Goal: Task Accomplishment & Management: Manage account settings

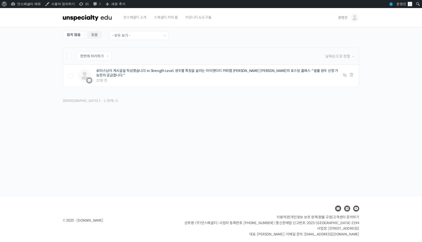
click at [70, 52] on li "Select Bulk Action 한번에 처리하기 읽음 처리하기 삭제하기 적용하기 날짜순으로 정렬" at bounding box center [211, 55] width 296 height 17
click at [69, 59] on li "Select Bulk Action 한번에 처리하기 읽음 처리하기 삭제하기 적용하기 날짜순으로 정렬" at bounding box center [211, 55] width 296 height 17
click at [69, 58] on label at bounding box center [72, 55] width 10 height 5
click at [69, 57] on input "checkbox" at bounding box center [68, 54] width 3 height 3
checkbox input "true"
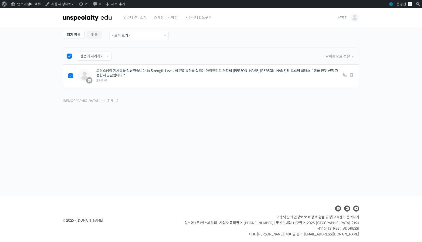
checkbox input "true"
click at [89, 56] on select "한번에 처리하기 읽음 처리하기 삭제하기" at bounding box center [94, 56] width 34 height 9
select select "read"
click at [77, 52] on select "한번에 처리하기 읽음 처리하기 삭제하기" at bounding box center [94, 56] width 34 height 9
click at [135, 56] on input "적용하기" at bounding box center [125, 56] width 23 height 9
